Goal: Task Accomplishment & Management: Use online tool/utility

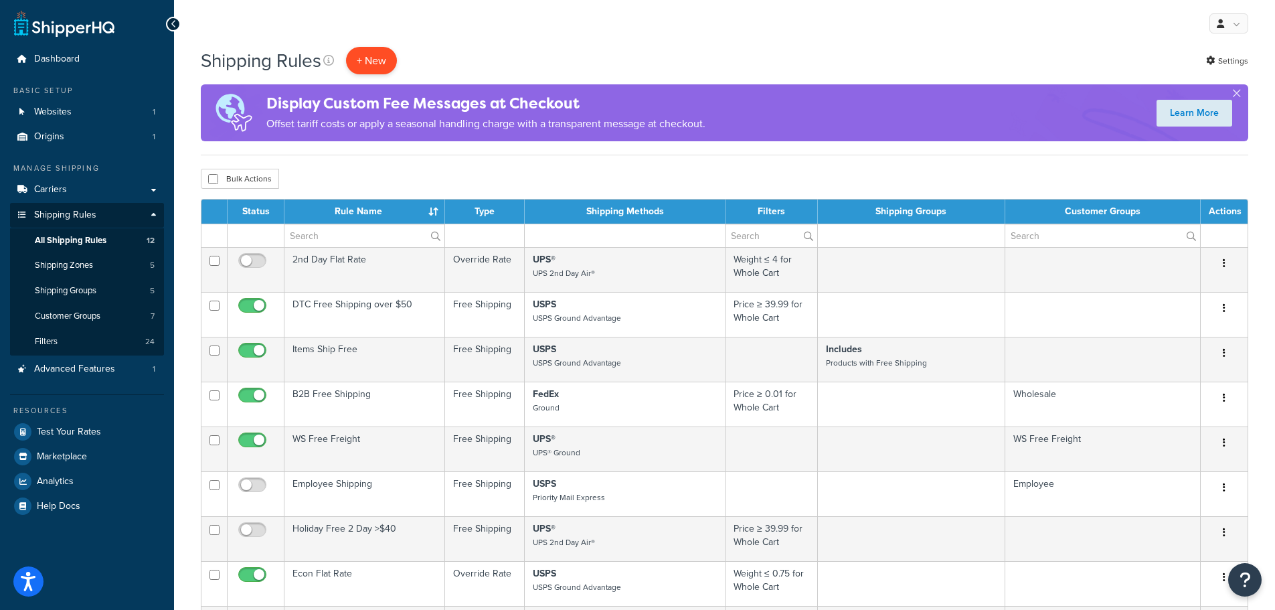
click at [372, 60] on p "+ New" at bounding box center [371, 60] width 51 height 27
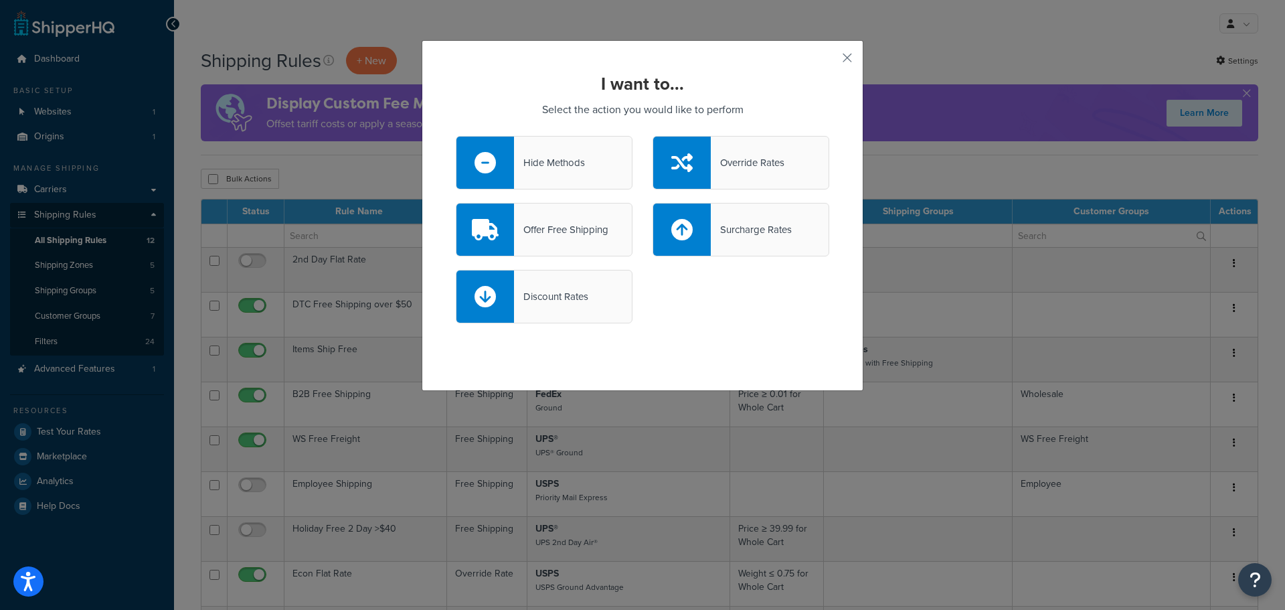
click at [698, 161] on div at bounding box center [682, 163] width 58 height 52
click at [0, 0] on input "Override Rates" at bounding box center [0, 0] width 0 height 0
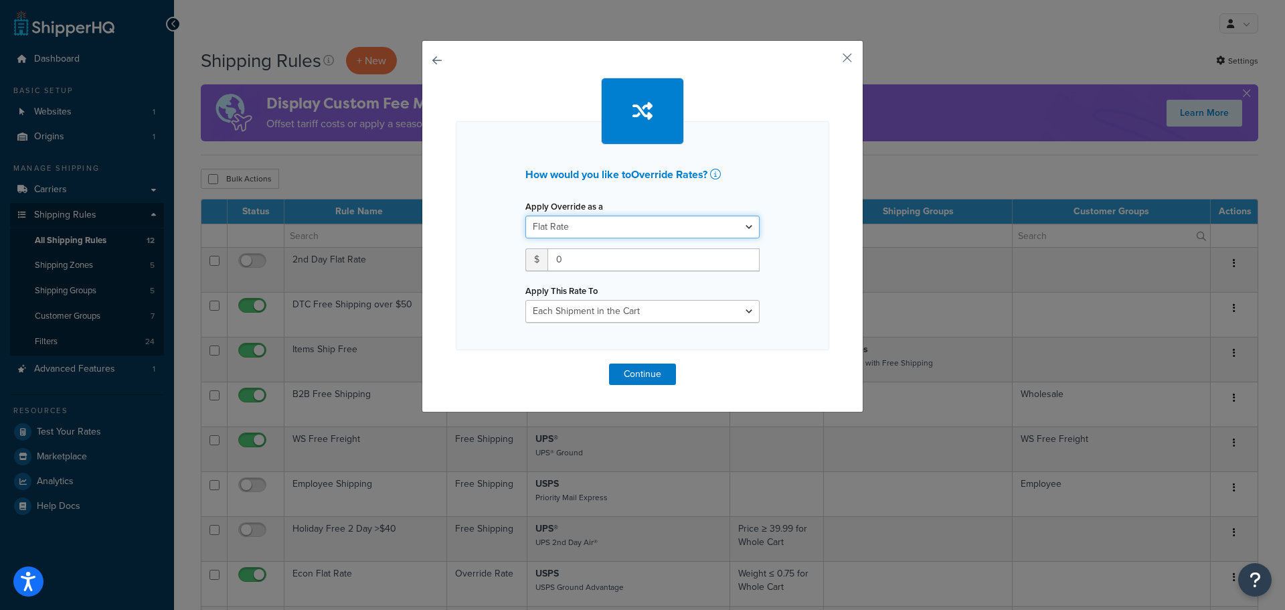
click at [736, 228] on select "Flat Rate Percentage Flat Rate & Percentage" at bounding box center [643, 227] width 234 height 23
select select "PERCENTAGE"
click at [526, 216] on select "Flat Rate Percentage Flat Rate & Percentage" at bounding box center [643, 227] width 234 height 23
click at [756, 259] on div "of: Order Value" at bounding box center [706, 264] width 127 height 33
click at [746, 260] on select "Order Value" at bounding box center [706, 259] width 107 height 23
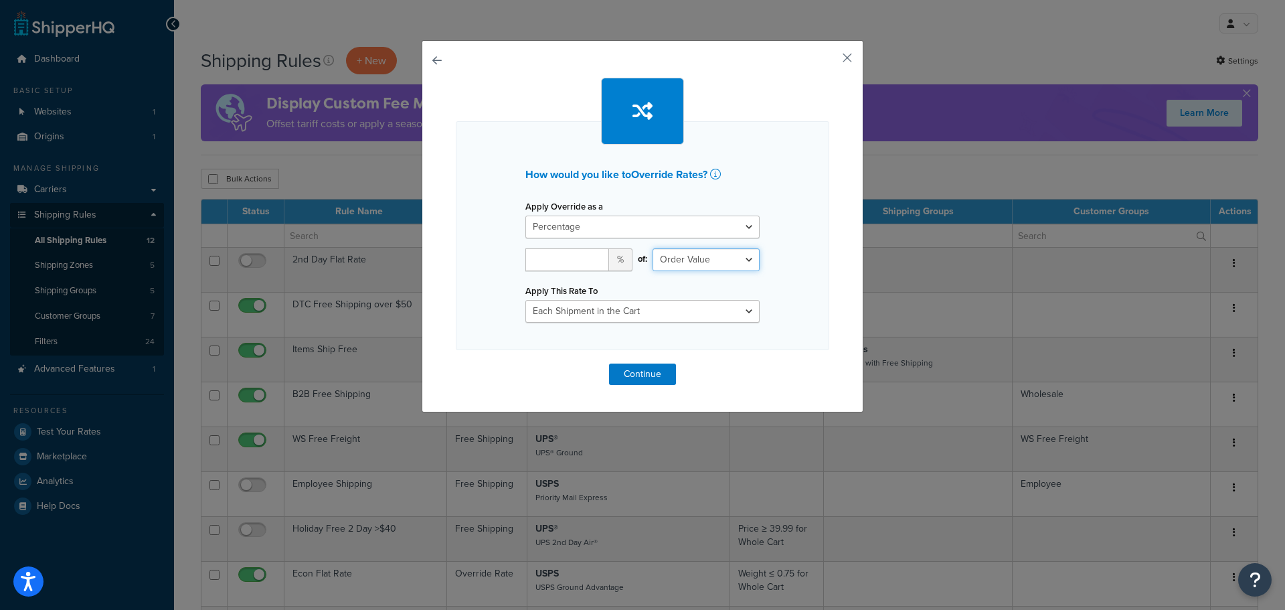
click at [746, 260] on select "Order Value" at bounding box center [706, 259] width 107 height 23
click at [785, 265] on div "How would you like to Override Rates ? Apply Override as a Flat Rate Percentage…" at bounding box center [643, 235] width 374 height 229
click at [736, 251] on select "Order Value" at bounding box center [706, 259] width 107 height 23
click at [456, 364] on button "button" at bounding box center [456, 364] width 0 height 0
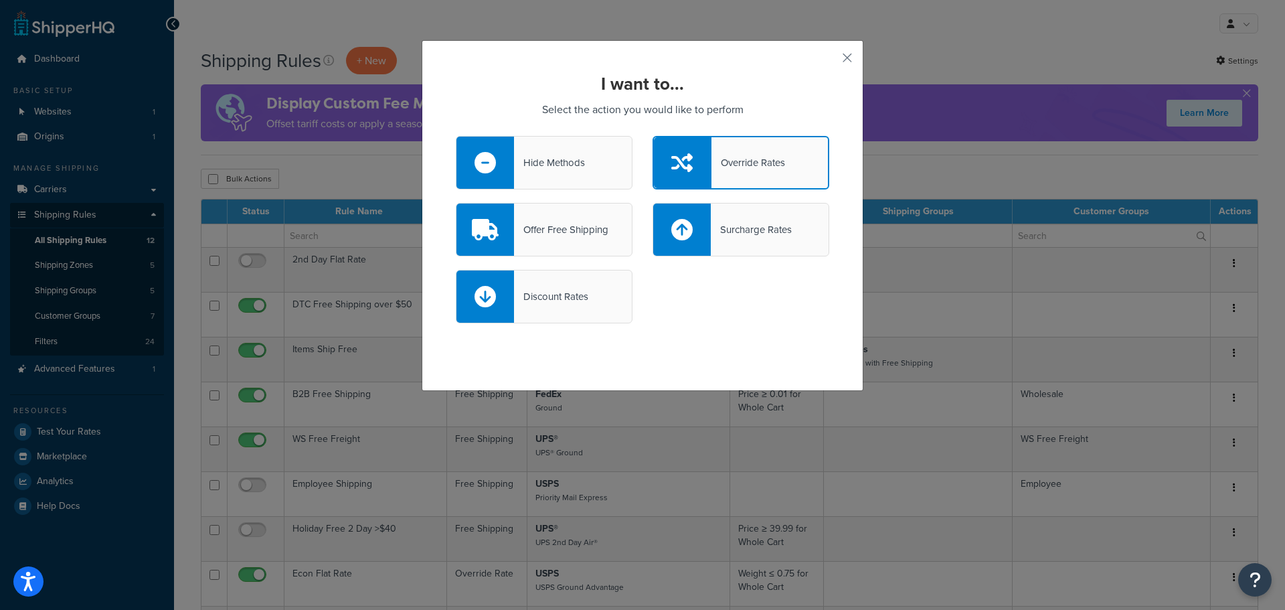
click at [504, 306] on div at bounding box center [486, 296] width 58 height 52
click at [0, 0] on input "Discount Rates" at bounding box center [0, 0] width 0 height 0
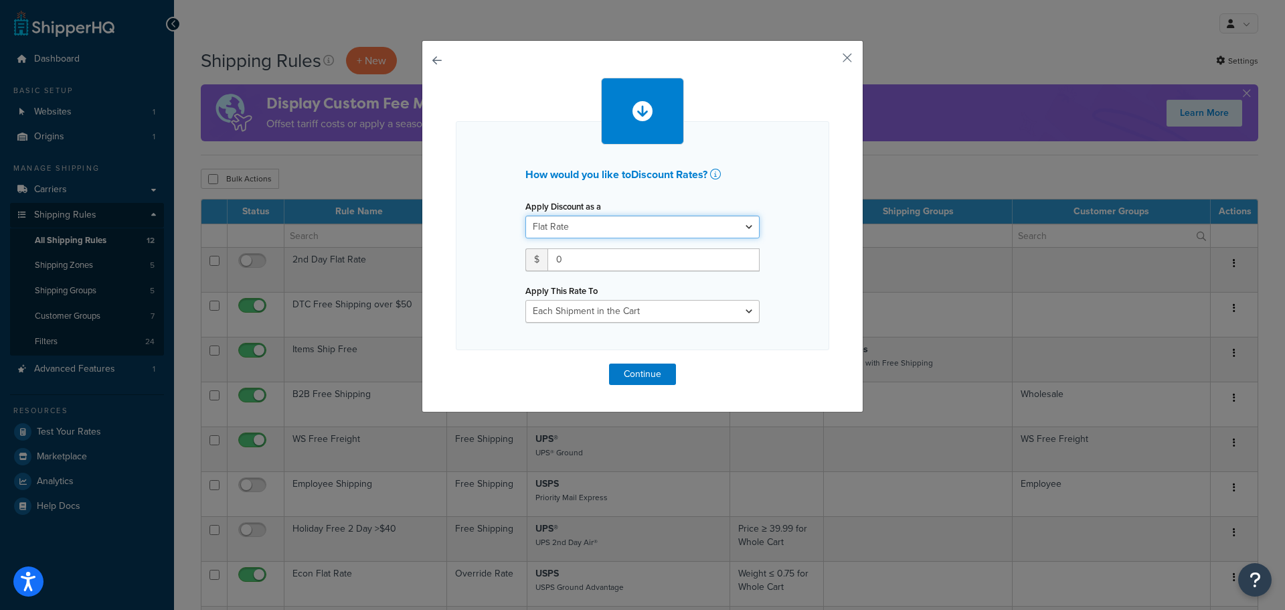
click at [659, 230] on select "Flat Rate Percentage Flat Rate & Percentage" at bounding box center [643, 227] width 234 height 23
select select "PERCENTAGE"
click at [526, 216] on select "Flat Rate Percentage Flat Rate & Percentage" at bounding box center [643, 227] width 234 height 23
click at [746, 256] on select "Shipping Price Order Value" at bounding box center [706, 259] width 107 height 23
select select "SHIPPING"
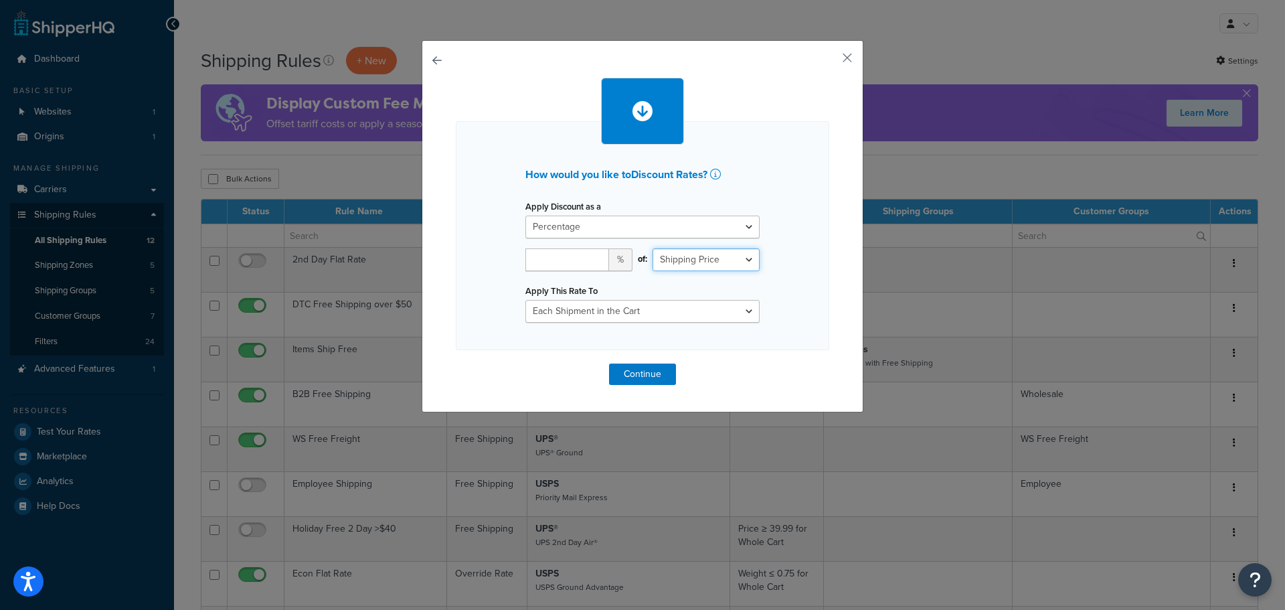
click at [653, 248] on select "Shipping Price Order Value" at bounding box center [706, 259] width 107 height 23
click at [580, 260] on input "number" at bounding box center [568, 259] width 84 height 23
type input "25"
click at [643, 374] on button "Continue" at bounding box center [642, 374] width 67 height 21
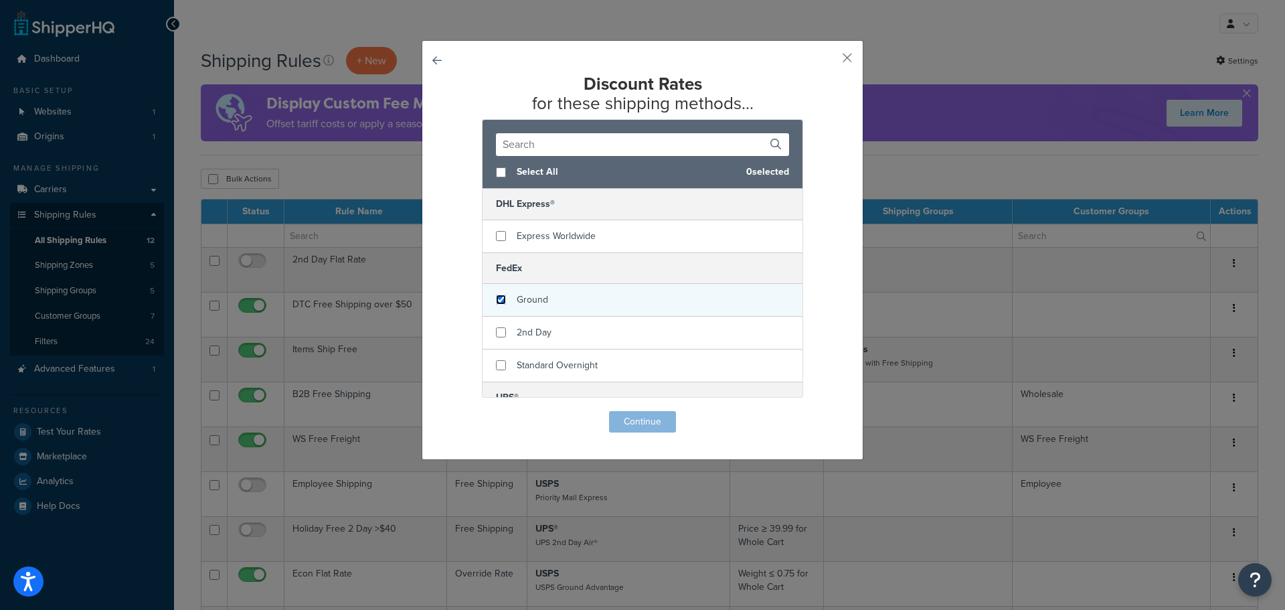
click at [497, 304] on input "checkbox" at bounding box center [501, 300] width 10 height 10
checkbox input "true"
click at [632, 424] on button "Continue" at bounding box center [642, 421] width 67 height 21
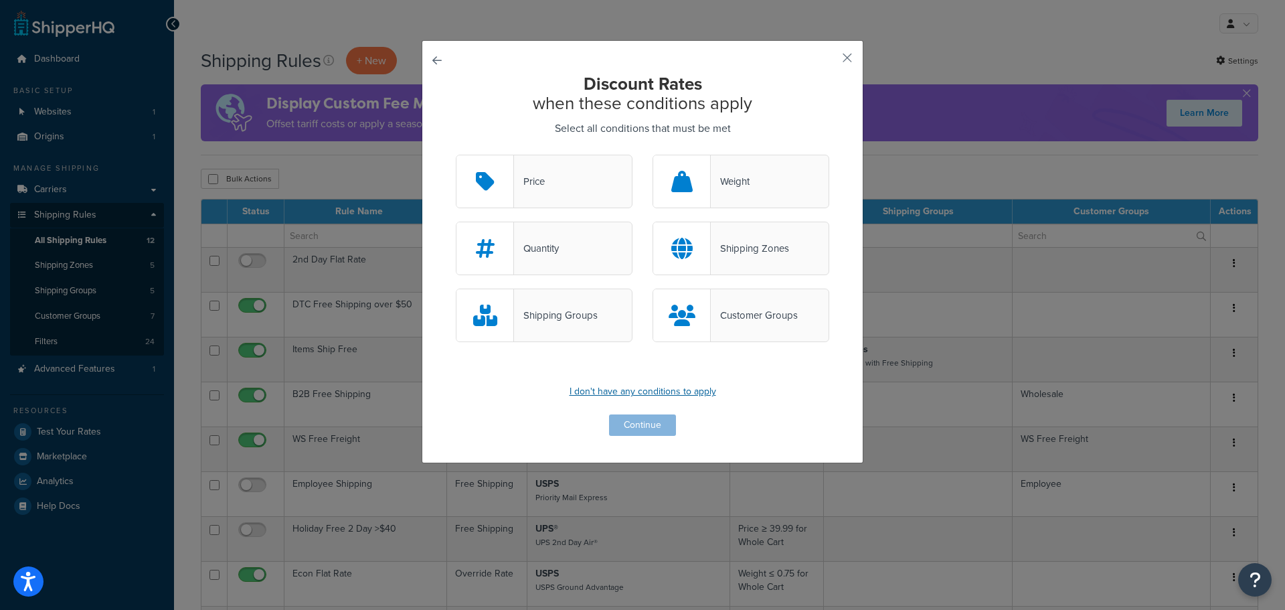
click at [649, 396] on p "I don't have any conditions to apply" at bounding box center [643, 391] width 374 height 19
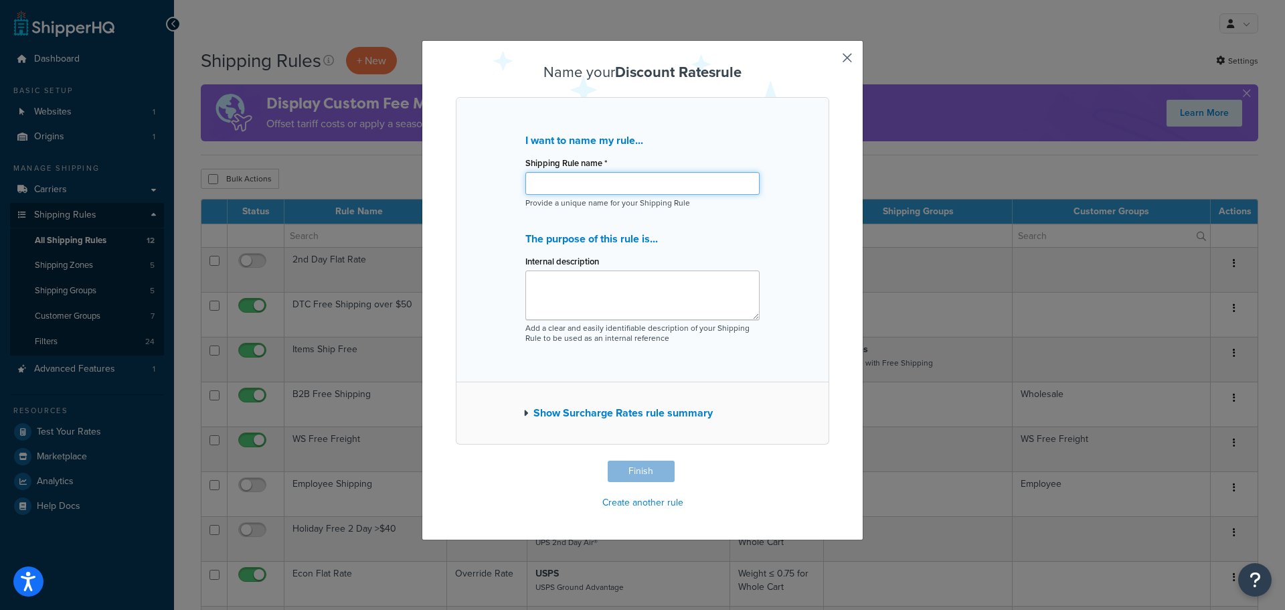
click at [591, 188] on input "Shipping Rule name *" at bounding box center [643, 183] width 234 height 23
type input "Stan -%25 FedEx Gnd"
click at [627, 474] on button "Finish" at bounding box center [641, 471] width 67 height 21
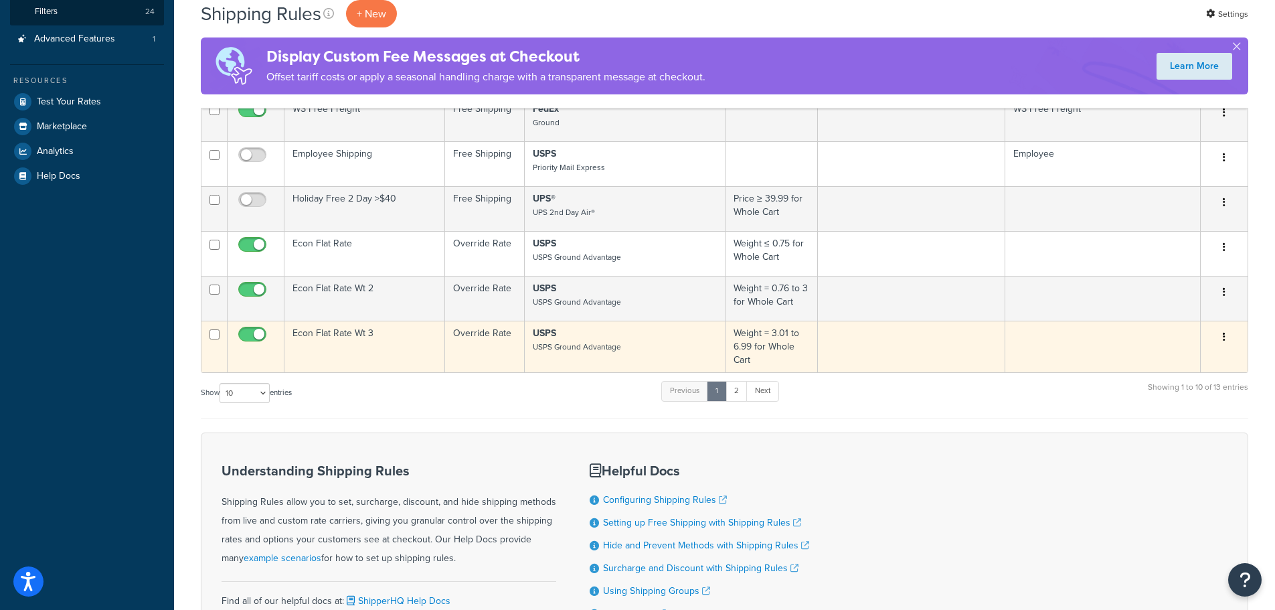
scroll to position [335, 0]
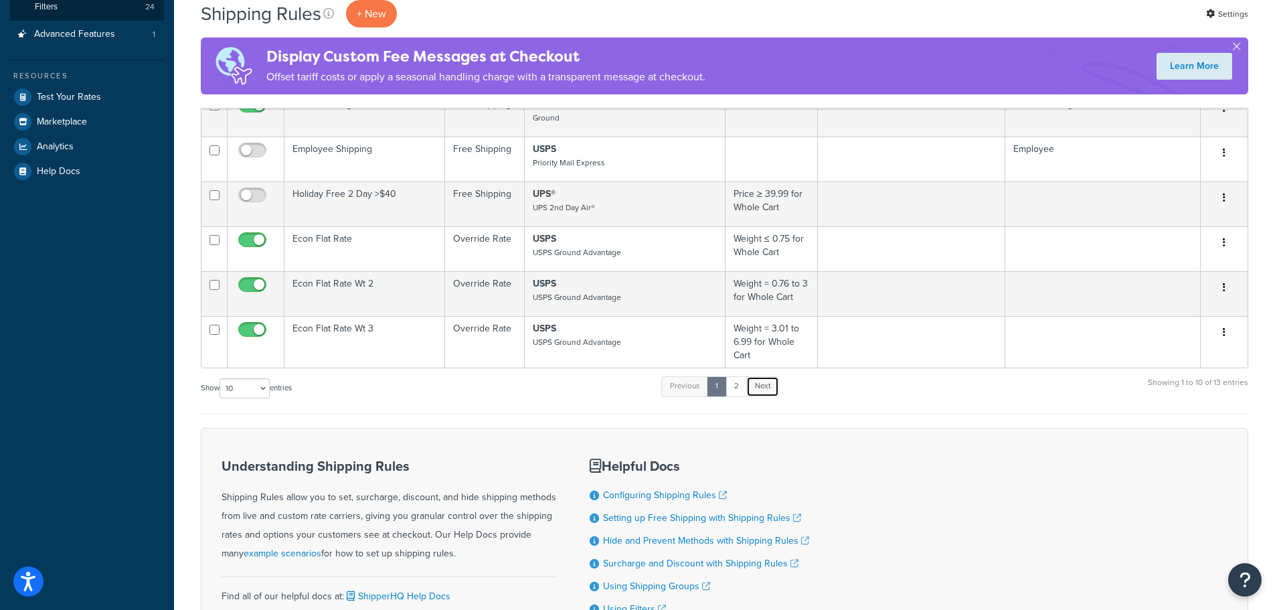
click at [760, 393] on link "Next" at bounding box center [762, 386] width 33 height 20
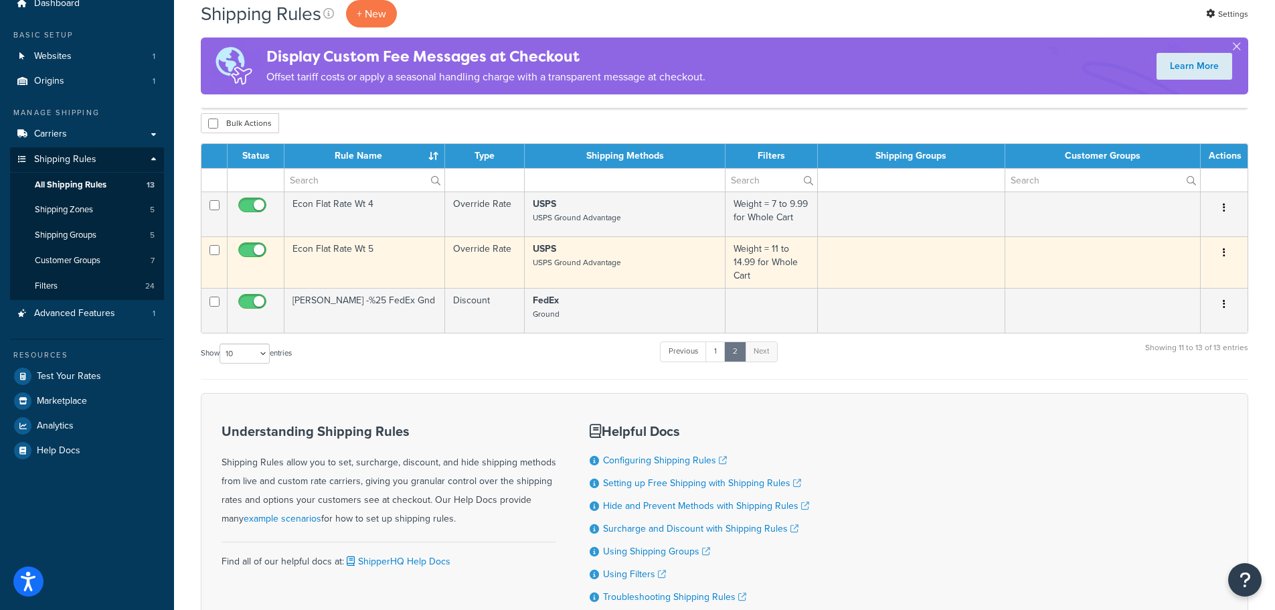
scroll to position [31, 0]
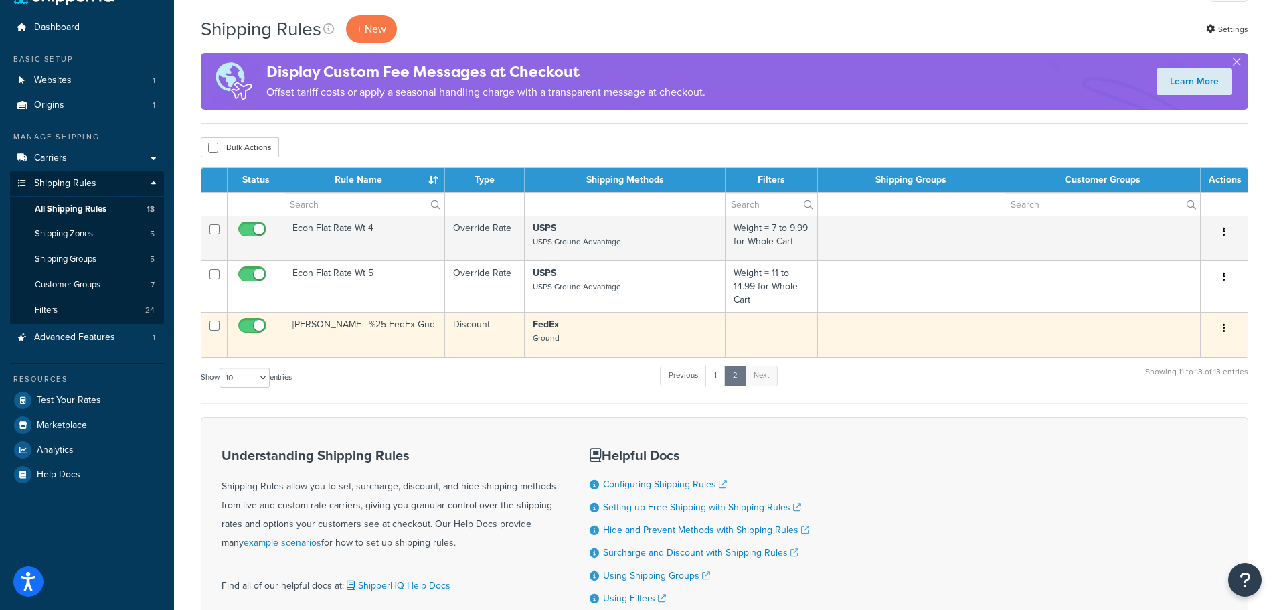
click at [1222, 327] on button "button" at bounding box center [1224, 328] width 19 height 21
click at [1172, 352] on link "Edit" at bounding box center [1180, 353] width 106 height 27
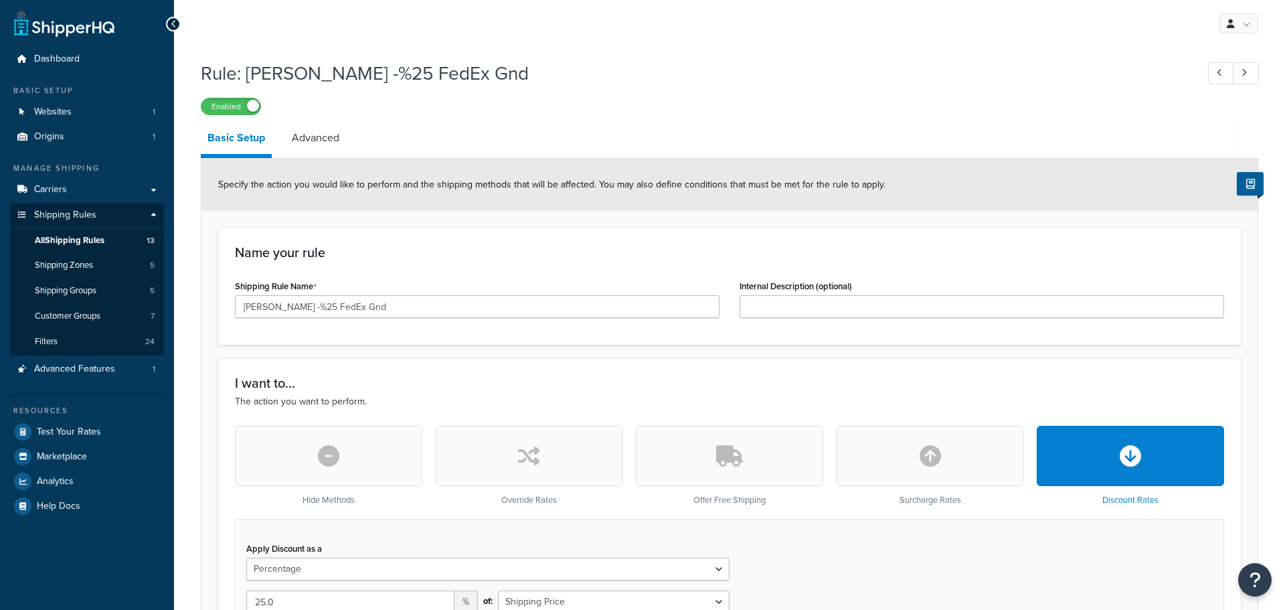
select select "PERCENTAGE"
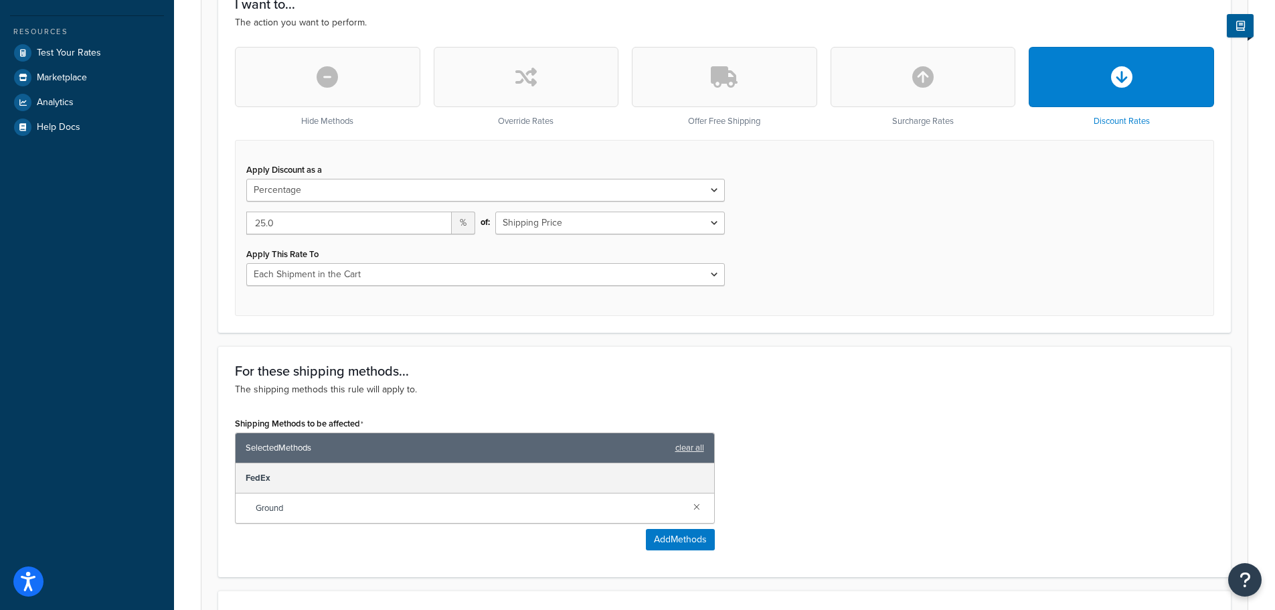
scroll to position [121, 0]
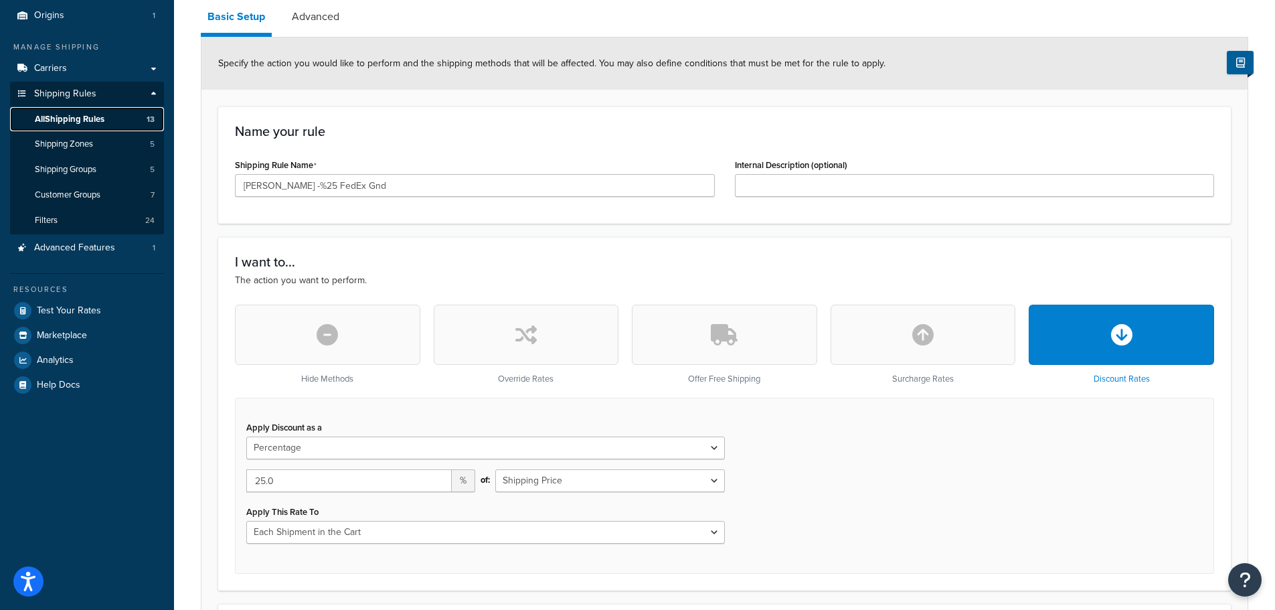
click at [85, 118] on span "All Shipping Rules" at bounding box center [70, 119] width 70 height 11
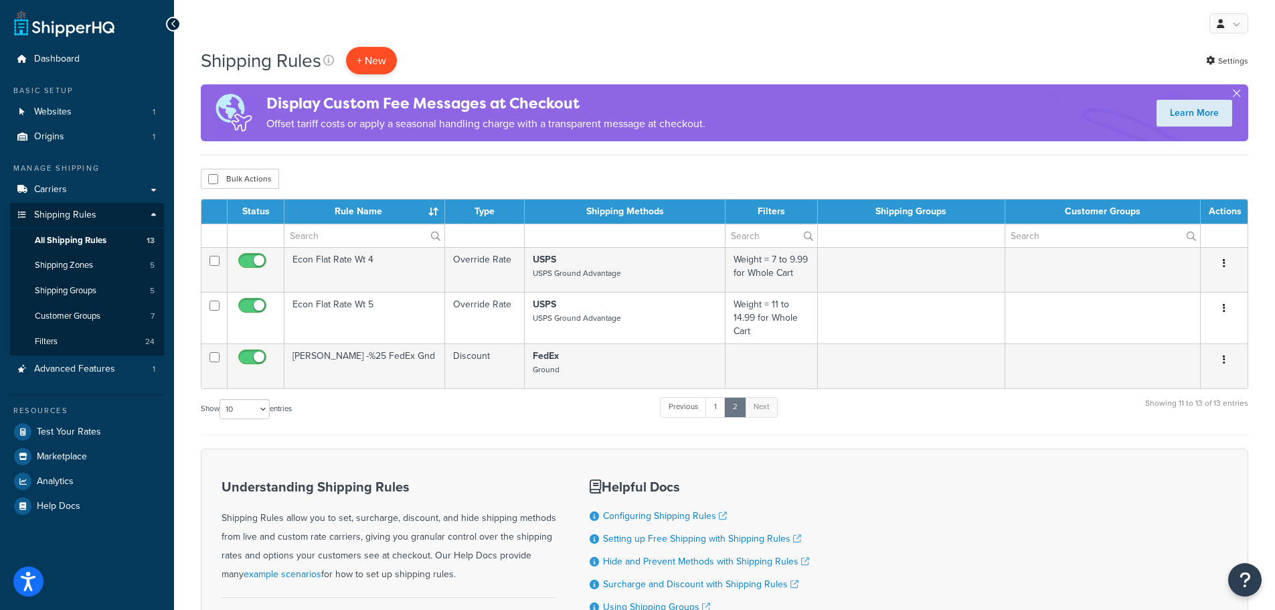
click at [382, 68] on p "+ New" at bounding box center [371, 60] width 51 height 27
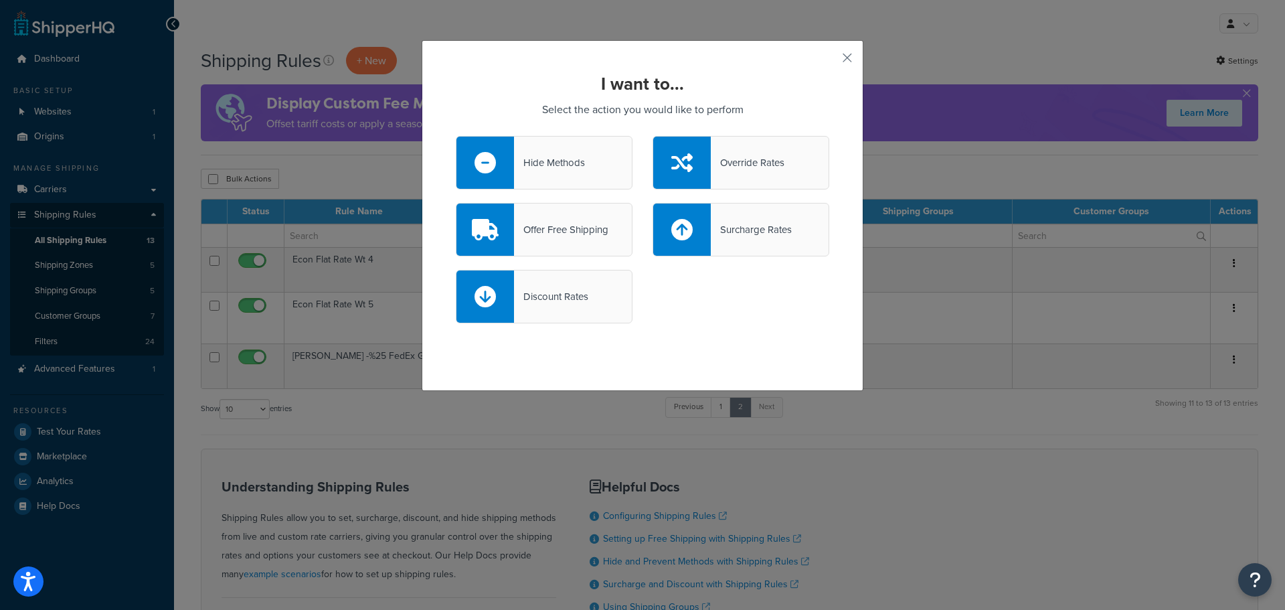
click at [521, 293] on div "Discount Rates" at bounding box center [551, 296] width 74 height 19
click at [0, 0] on input "Discount Rates" at bounding box center [0, 0] width 0 height 0
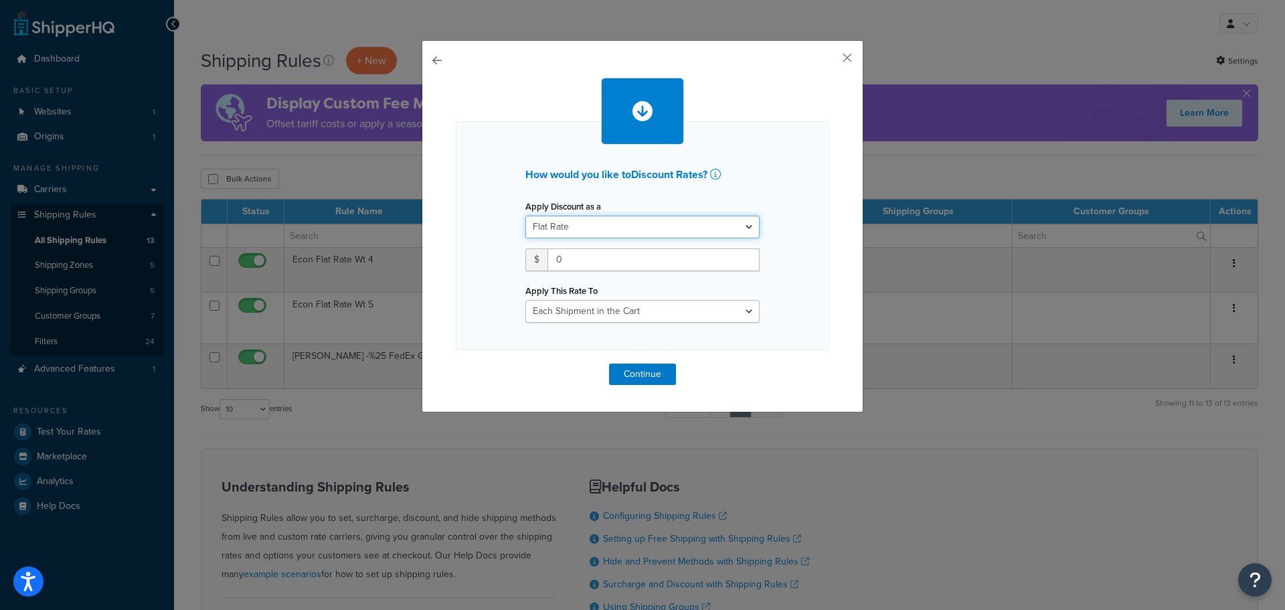
click at [604, 227] on select "Flat Rate Percentage Flat Rate & Percentage" at bounding box center [643, 227] width 234 height 23
select select "PERCENTAGE"
click at [526, 216] on select "Flat Rate Percentage Flat Rate & Percentage" at bounding box center [643, 227] width 234 height 23
click at [574, 260] on input "number" at bounding box center [568, 259] width 84 height 23
type input "35"
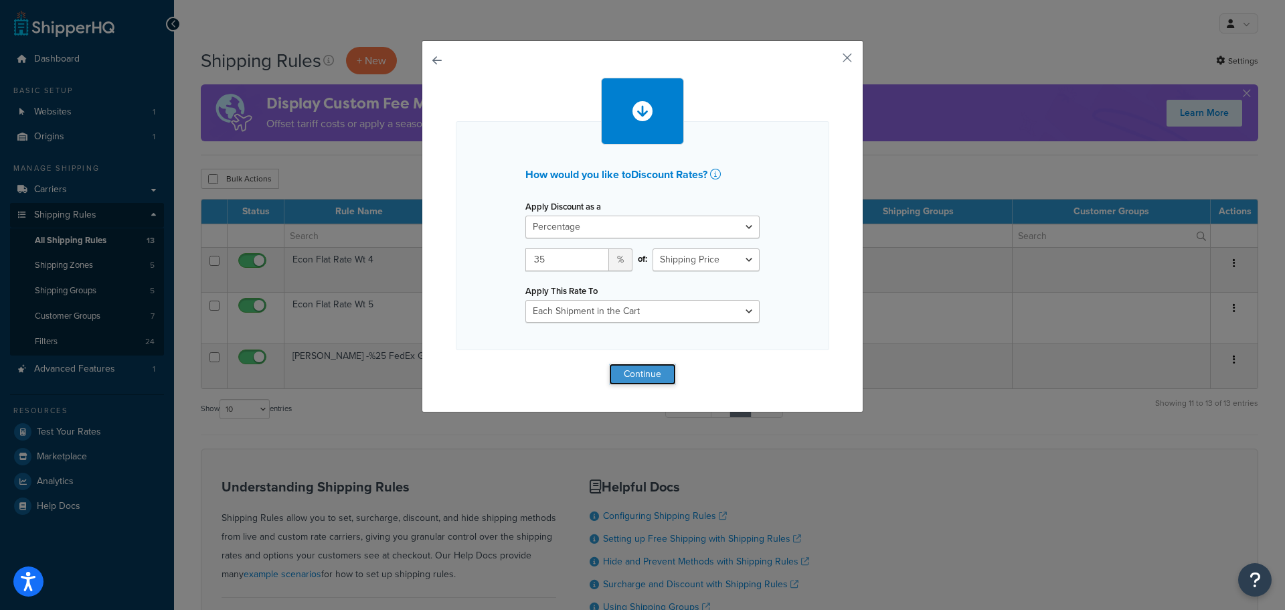
click at [637, 367] on button "Continue" at bounding box center [642, 374] width 67 height 21
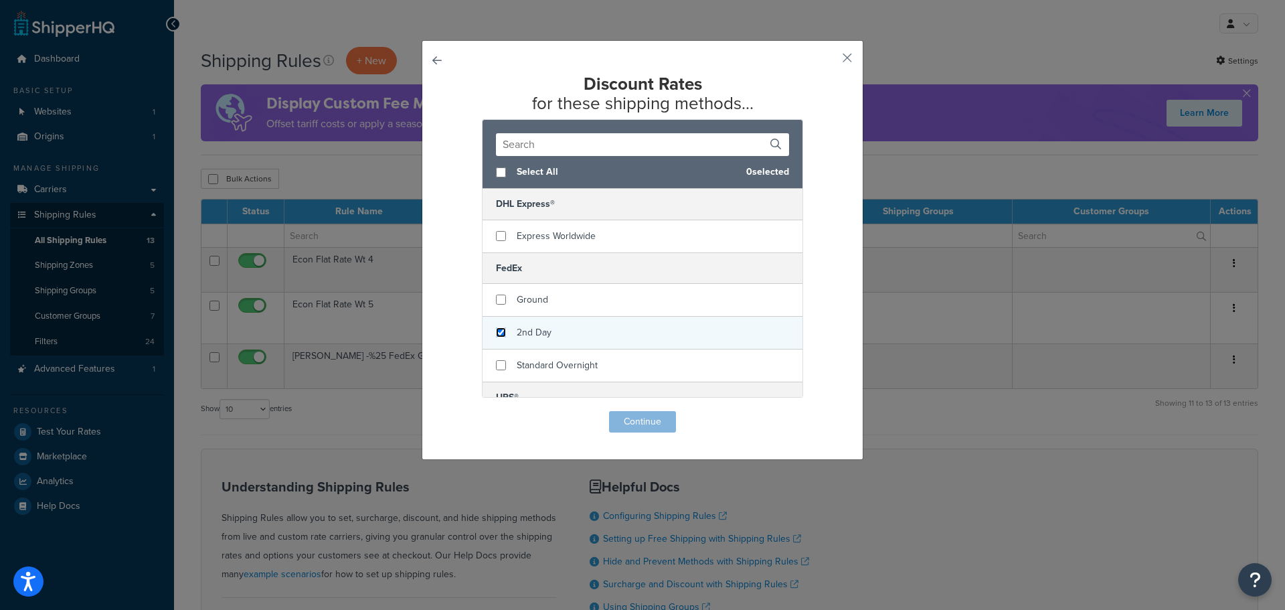
click at [497, 335] on input "checkbox" at bounding box center [501, 332] width 10 height 10
checkbox input "true"
click at [629, 422] on button "Continue" at bounding box center [642, 421] width 67 height 21
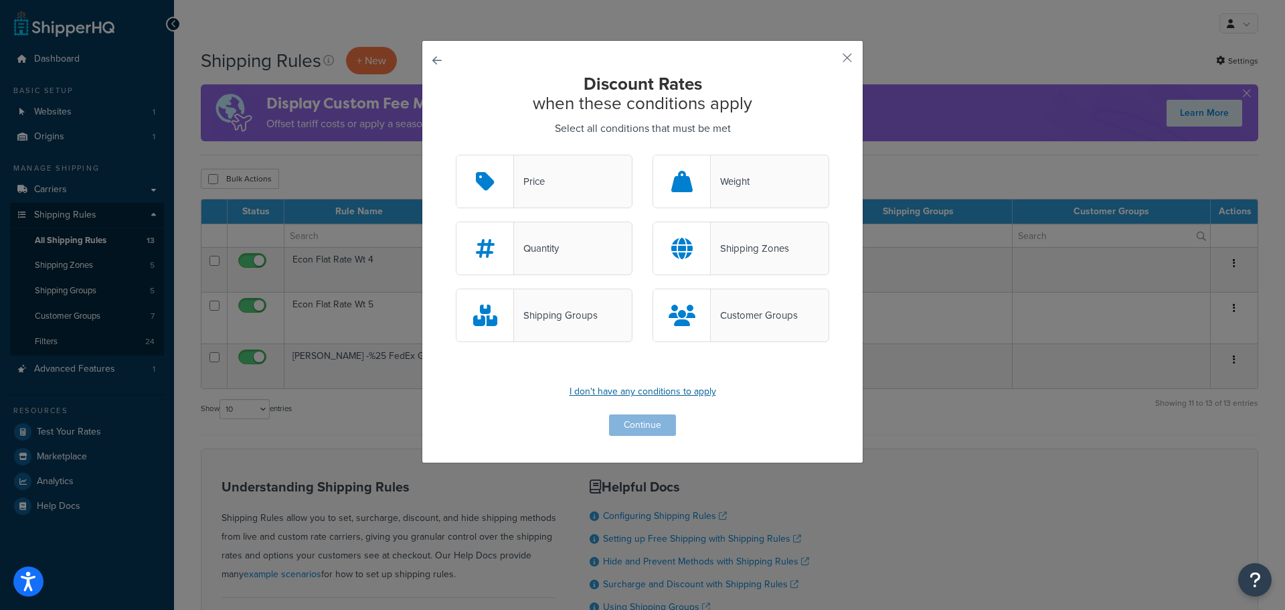
click at [644, 394] on p "I don't have any conditions to apply" at bounding box center [643, 391] width 374 height 19
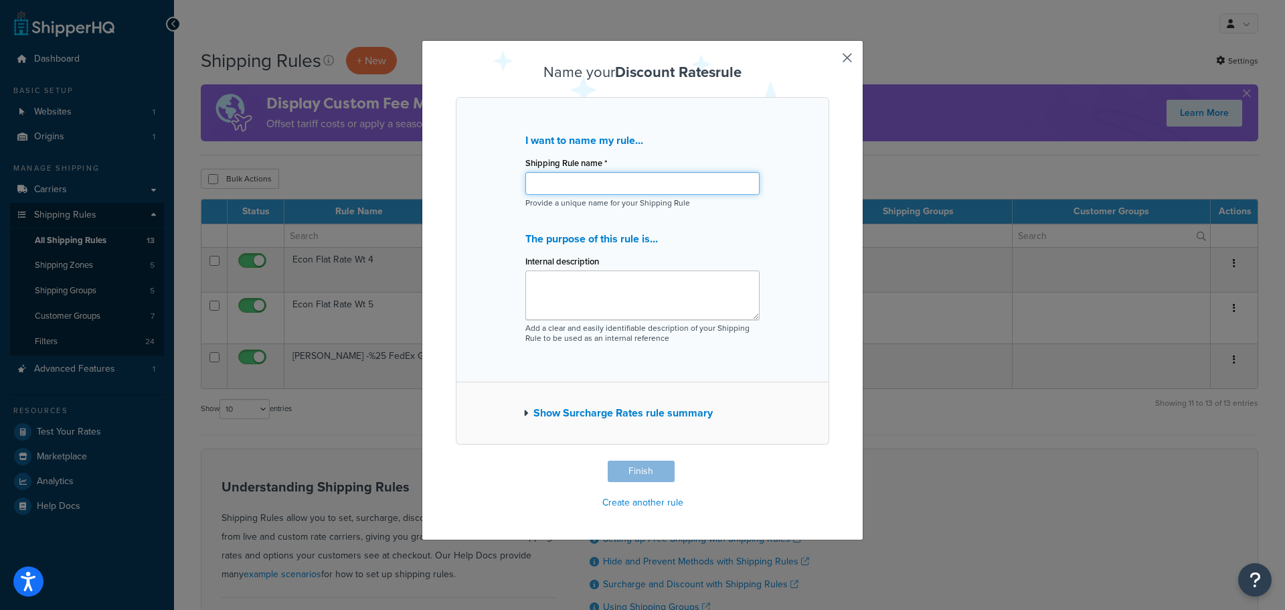
click at [576, 183] on input "Shipping Rule name *" at bounding box center [643, 183] width 234 height 23
type input "S"
click at [619, 183] on input "2Day -35% FedEx 2ndDay" at bounding box center [643, 183] width 234 height 23
type input "2Day -35% FedEx 2nd Day"
click at [635, 477] on button "Finish" at bounding box center [641, 471] width 67 height 21
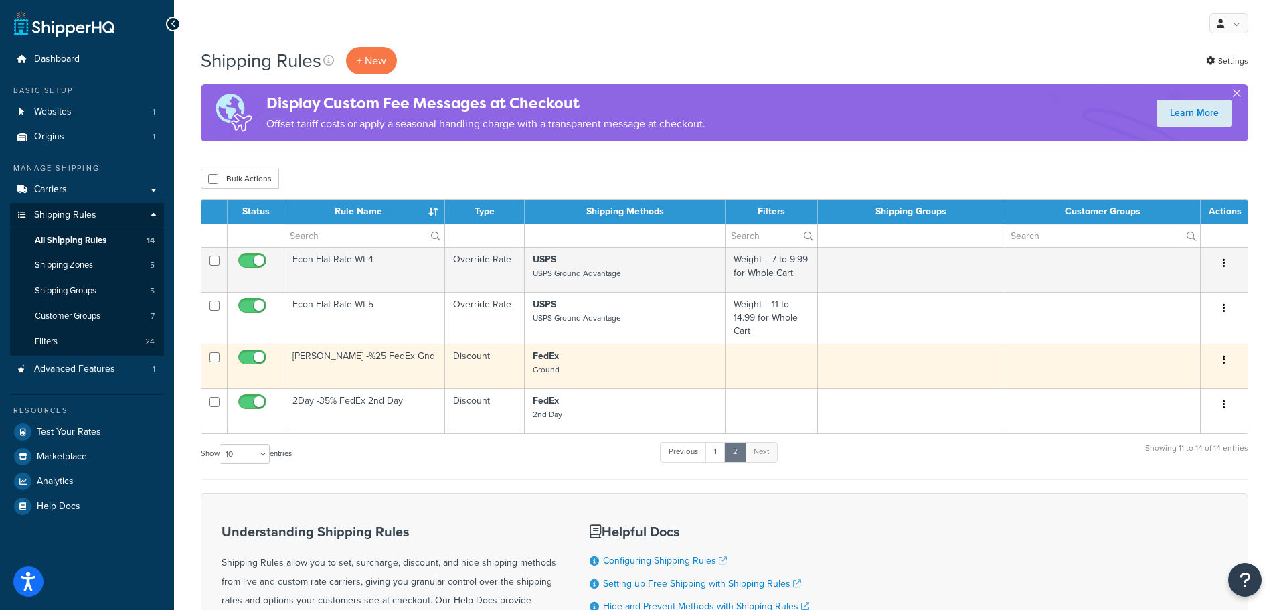
click at [1224, 357] on icon "button" at bounding box center [1224, 359] width 3 height 9
click at [1172, 382] on link "Edit" at bounding box center [1180, 385] width 106 height 27
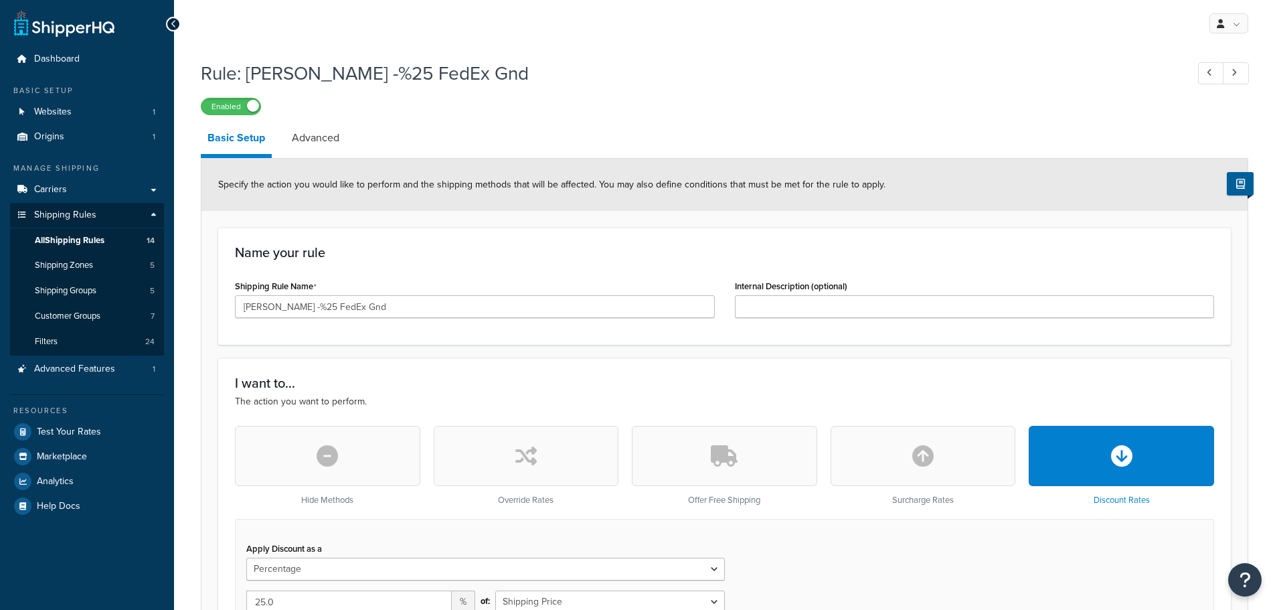
select select "PERCENTAGE"
click at [276, 311] on input "[PERSON_NAME] -%25 FedEx Gnd" at bounding box center [475, 306] width 480 height 23
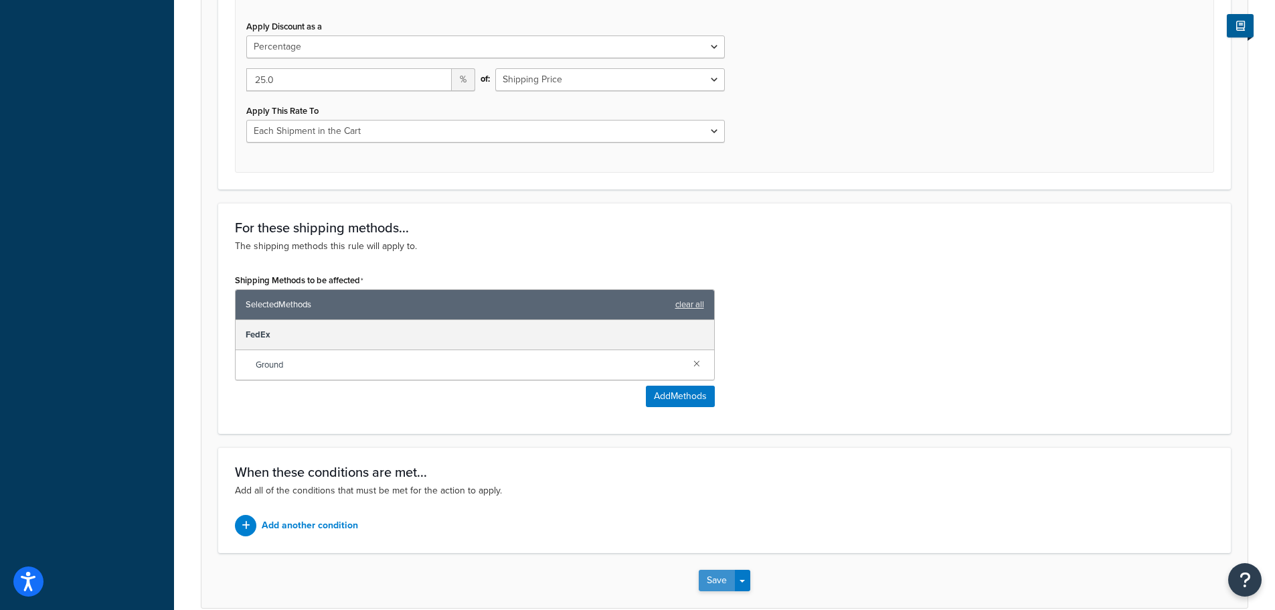
scroll to position [590, 0]
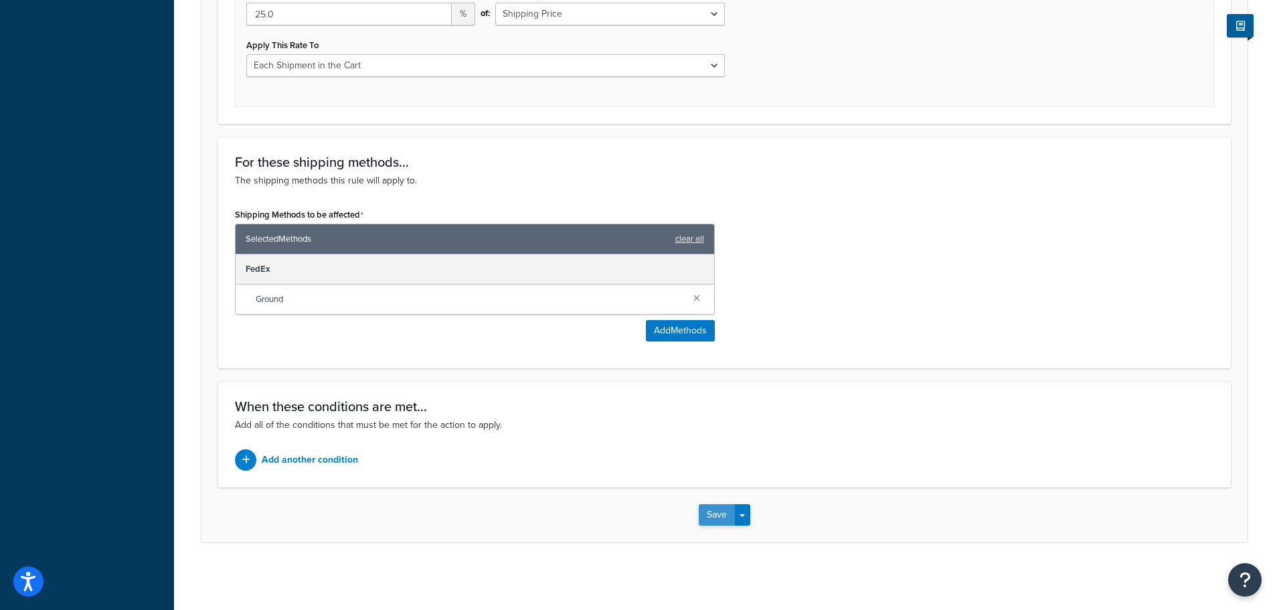
type input "[PERSON_NAME] -25% FedEx Gnd"
click at [715, 518] on button "Save" at bounding box center [717, 514] width 36 height 21
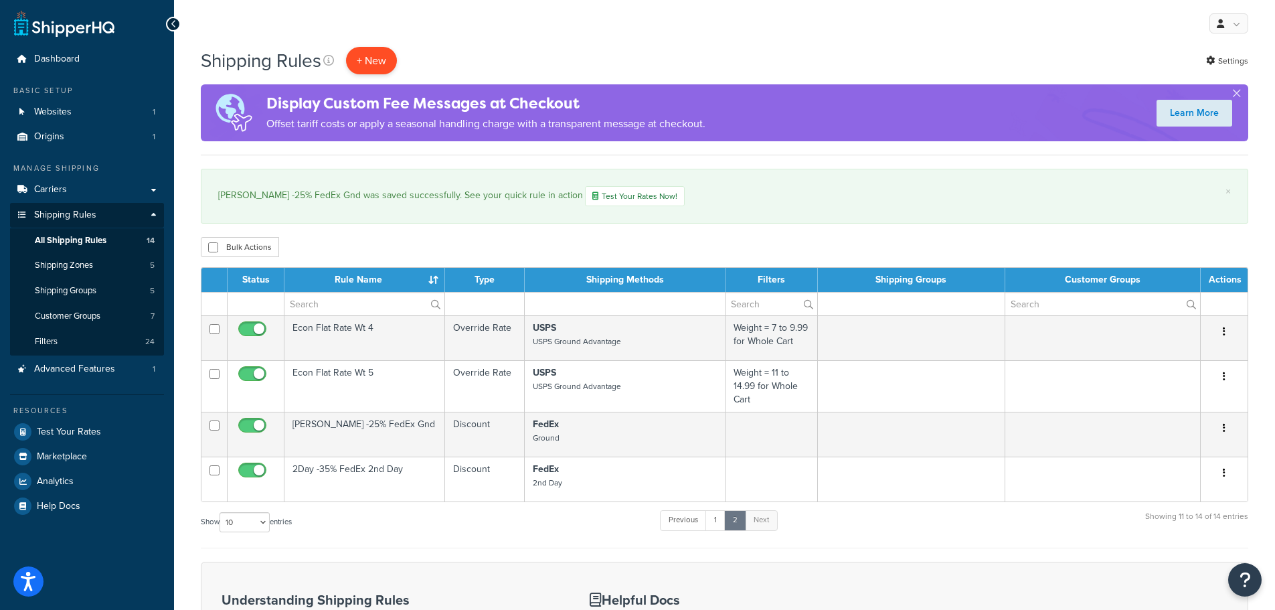
click at [382, 59] on p "+ New" at bounding box center [371, 60] width 51 height 27
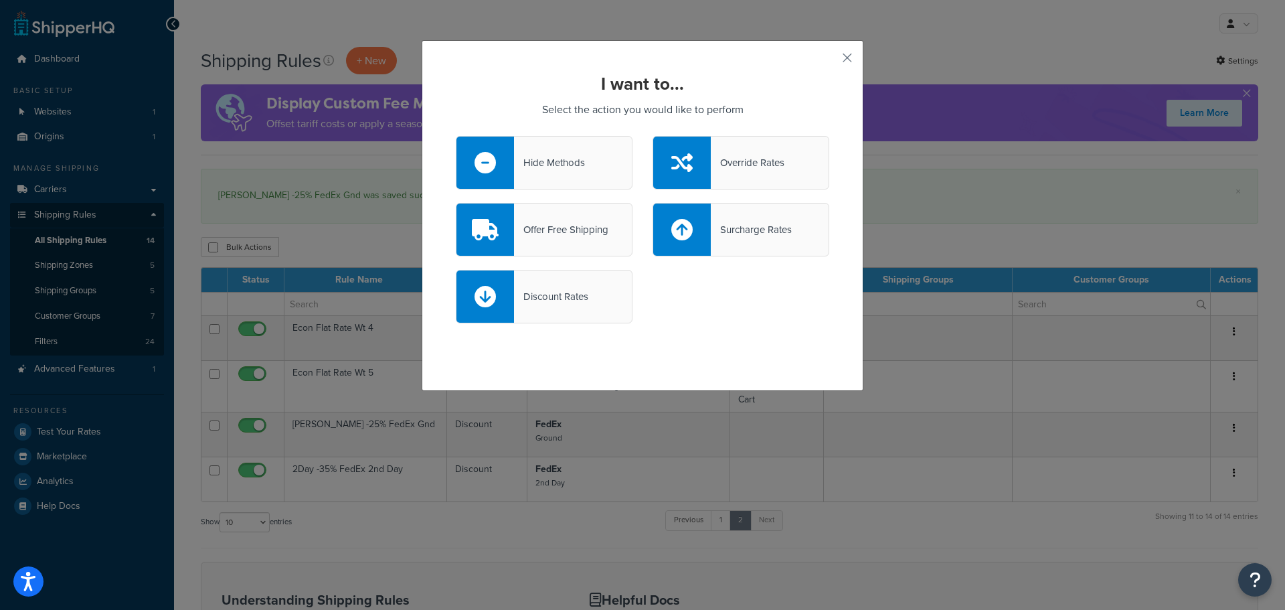
click at [539, 299] on div "Discount Rates" at bounding box center [551, 296] width 74 height 19
click at [0, 0] on input "Discount Rates" at bounding box center [0, 0] width 0 height 0
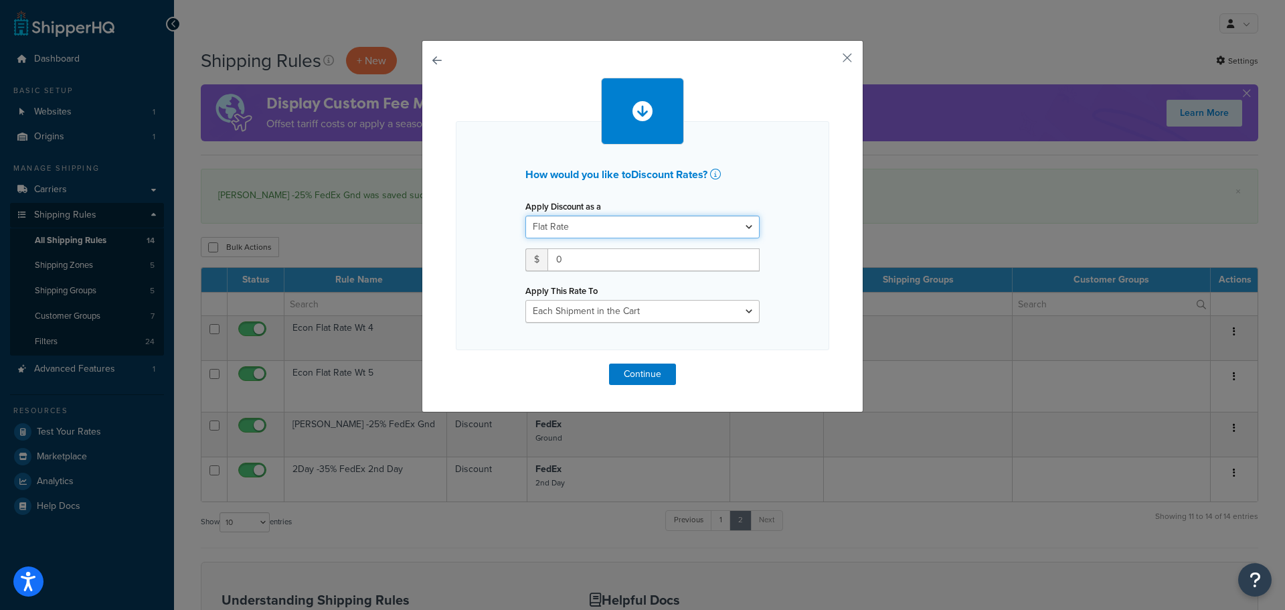
click at [627, 224] on select "Flat Rate Percentage Flat Rate & Percentage" at bounding box center [643, 227] width 234 height 23
select select "PERCENTAGE"
click at [526, 216] on select "Flat Rate Percentage Flat Rate & Percentage" at bounding box center [643, 227] width 234 height 23
click at [573, 260] on input "number" at bounding box center [568, 259] width 84 height 23
click at [570, 254] on input "number" at bounding box center [568, 259] width 84 height 23
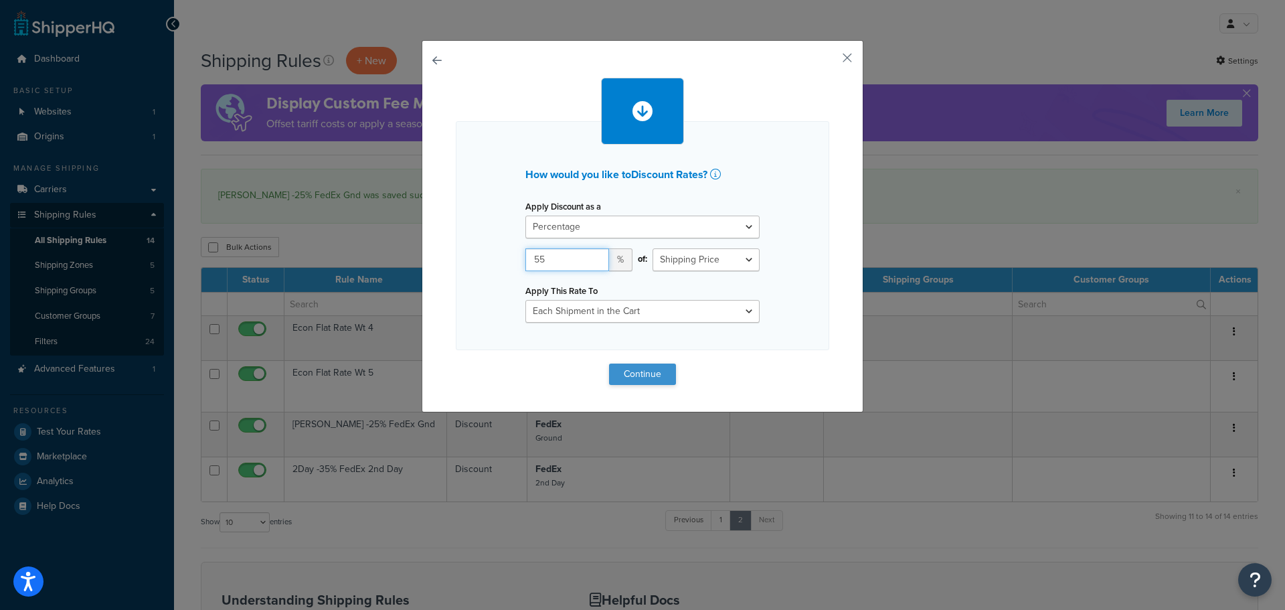
type input "55"
click at [629, 374] on button "Continue" at bounding box center [642, 374] width 67 height 21
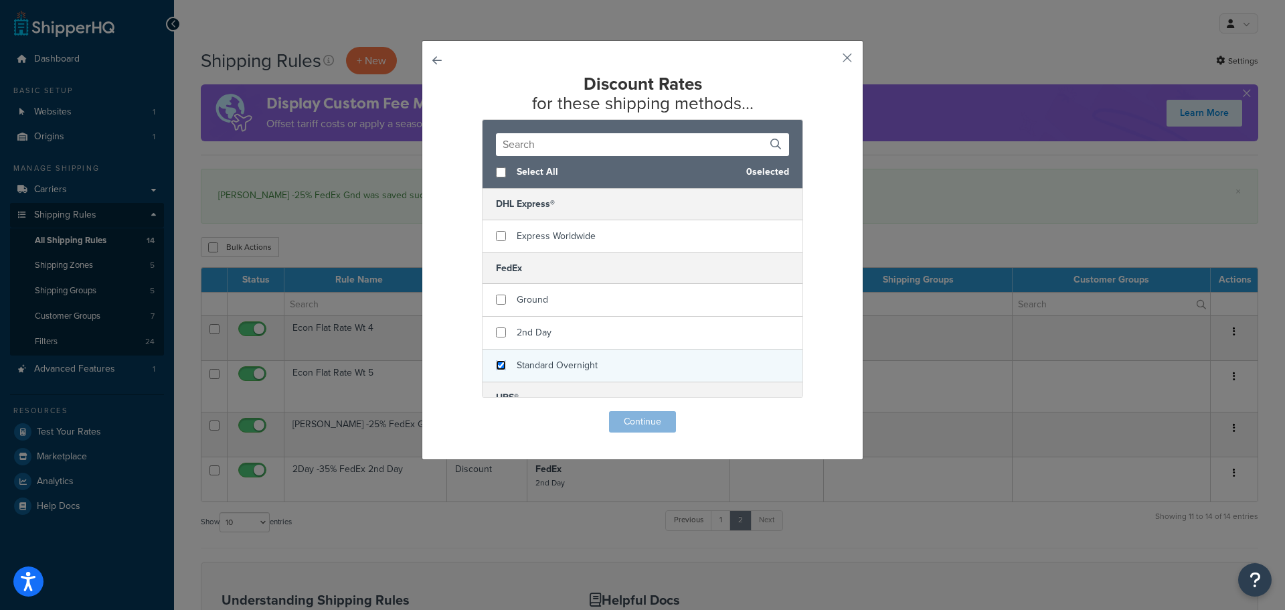
click at [497, 365] on input "checkbox" at bounding box center [501, 365] width 10 height 10
checkbox input "true"
click at [621, 421] on button "Continue" at bounding box center [642, 421] width 67 height 21
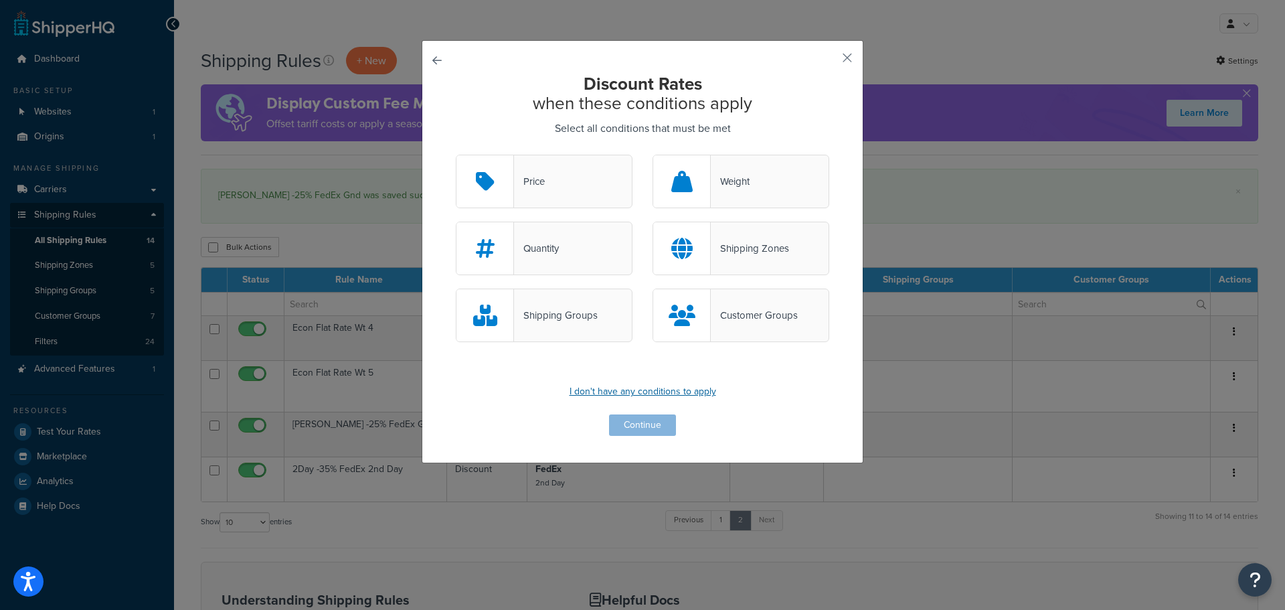
click at [633, 394] on p "I don't have any conditions to apply" at bounding box center [643, 391] width 374 height 19
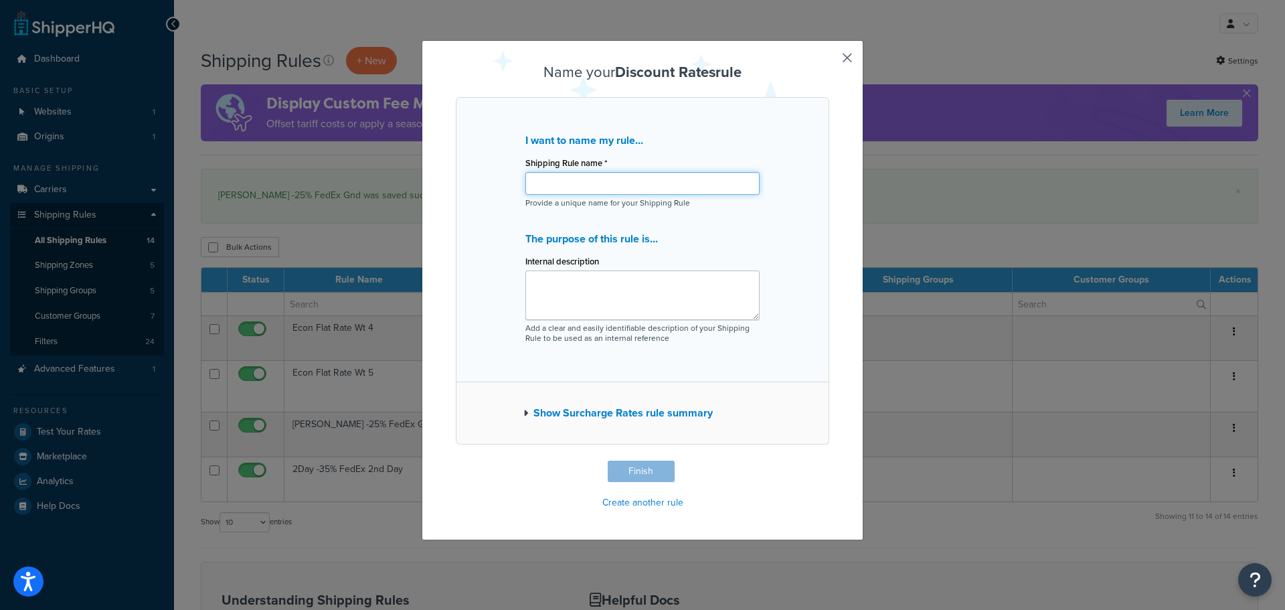
click at [558, 183] on input "Shipping Rule name *" at bounding box center [643, 183] width 234 height 23
type input "N"
drag, startPoint x: 647, startPoint y: 185, endPoint x: 603, endPoint y: 181, distance: 43.7
click at [603, 181] on input "1Day -55% FedEx Next Day" at bounding box center [643, 183] width 234 height 23
type input "1Day -55% FedEx Overnight"
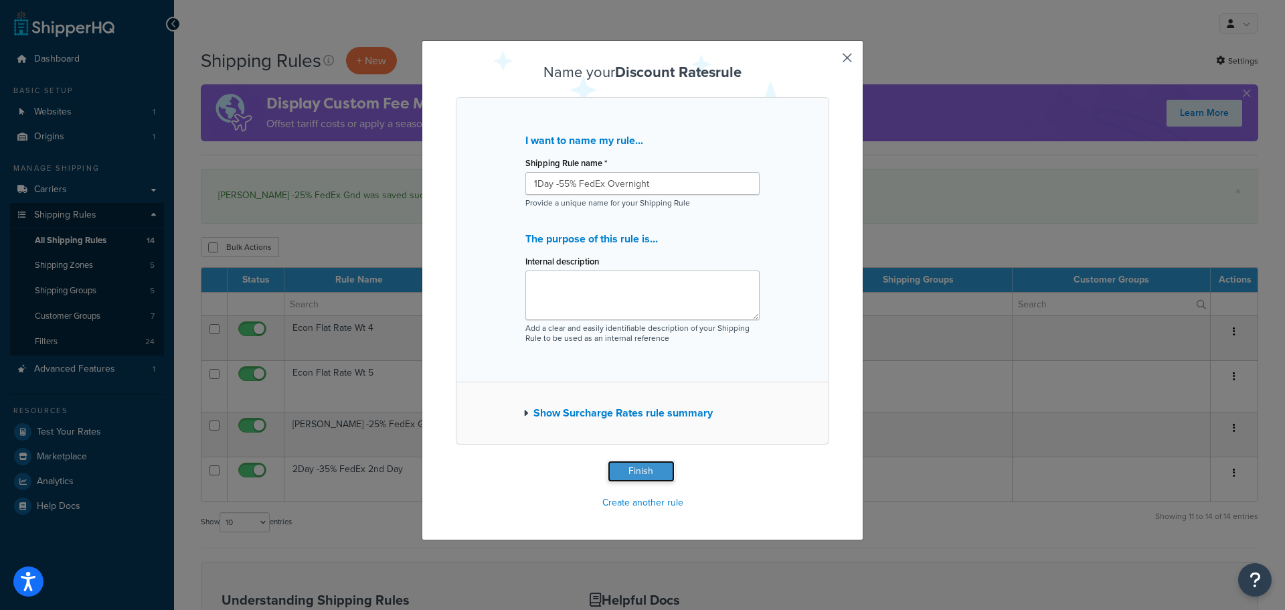
click at [617, 471] on button "Finish" at bounding box center [641, 471] width 67 height 21
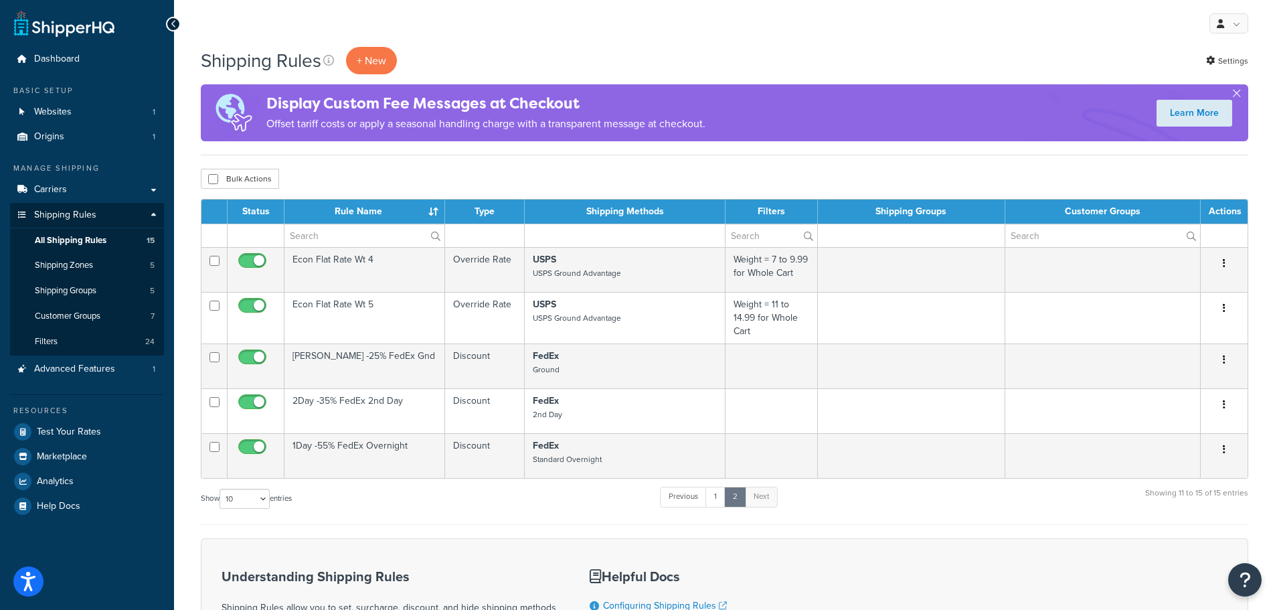
click at [998, 42] on div "My Profile Billing Global Settings Contact Us Logout" at bounding box center [724, 23] width 1101 height 47
click at [67, 189] on link "Carriers" at bounding box center [87, 189] width 154 height 25
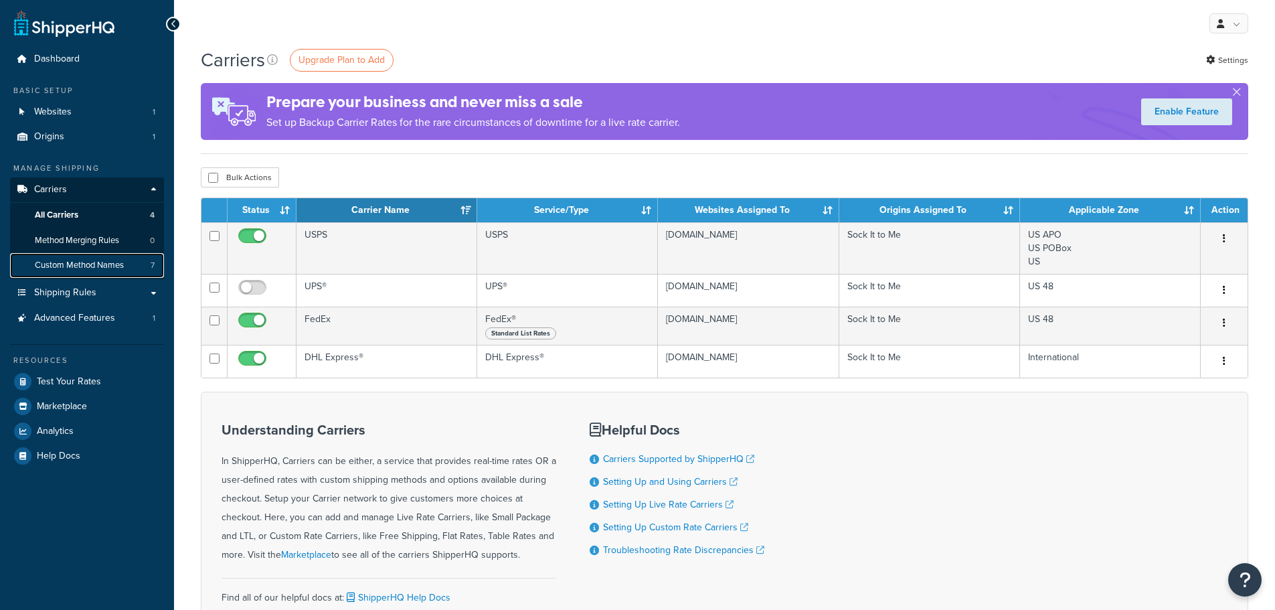
click at [54, 264] on span "Custom Method Names" at bounding box center [79, 265] width 89 height 11
